Goal: Check status: Check status

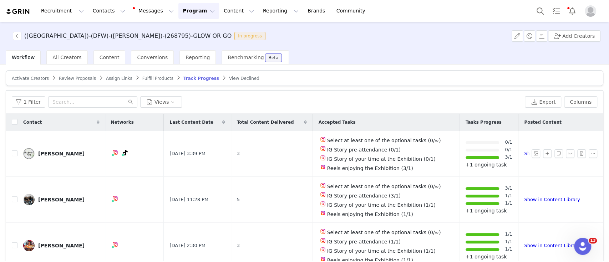
click at [178, 10] on button "Program Program" at bounding box center [198, 11] width 41 height 16
click at [180, 35] on p "Activations" at bounding box center [180, 31] width 27 height 7
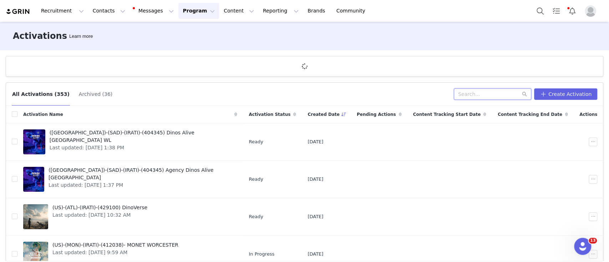
click at [492, 90] on input "text" at bounding box center [492, 93] width 77 height 11
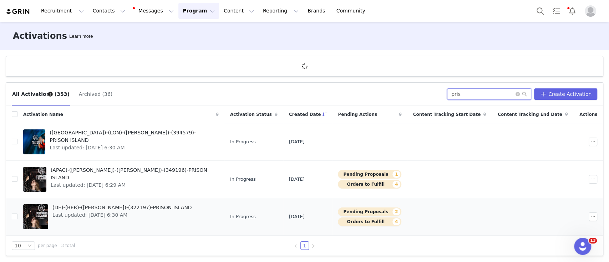
type input "pris"
click at [128, 212] on span "Last updated: [DATE] 6:30 AM" at bounding box center [122, 215] width 140 height 7
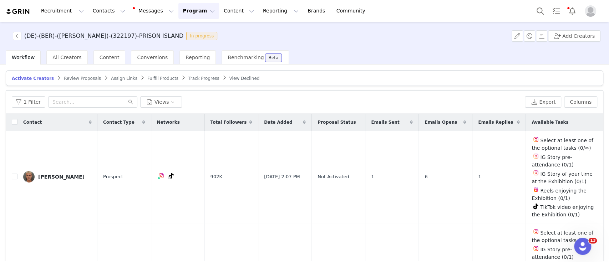
click at [188, 76] on span "Track Progress" at bounding box center [203, 78] width 31 height 5
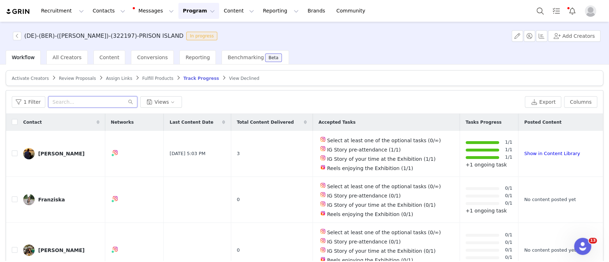
click at [67, 100] on input "text" at bounding box center [92, 101] width 89 height 11
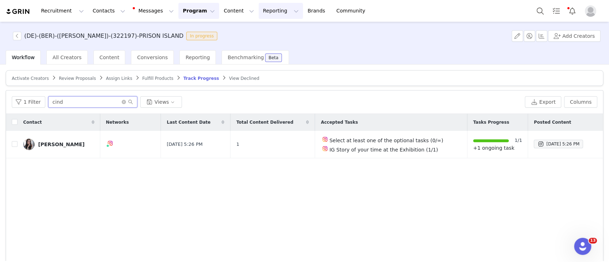
type input "cind"
